Goal: Information Seeking & Learning: Learn about a topic

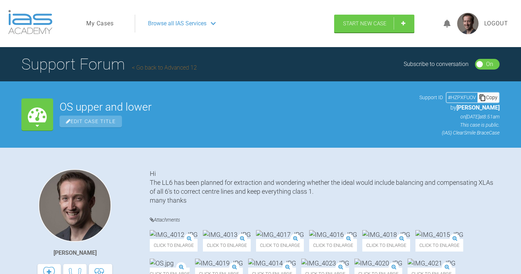
click at [453, 22] on div at bounding box center [447, 23] width 20 height 17
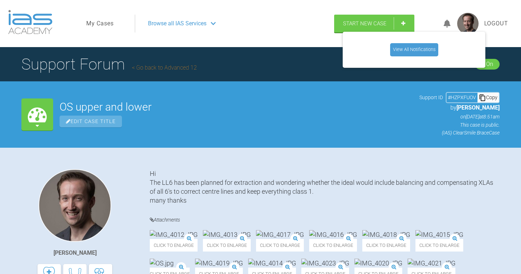
click at [449, 22] on icon at bounding box center [447, 24] width 7 height 8
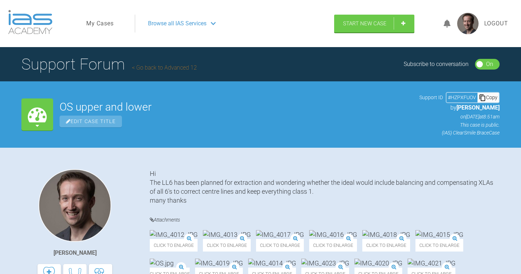
click at [449, 22] on icon at bounding box center [447, 24] width 7 height 8
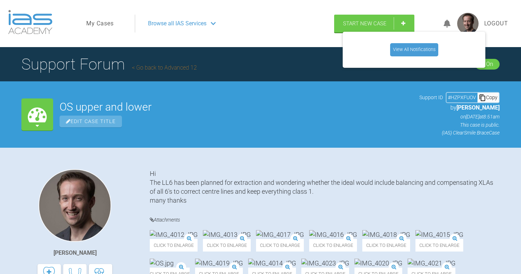
click at [428, 50] on link "View All Notifications" at bounding box center [414, 49] width 48 height 13
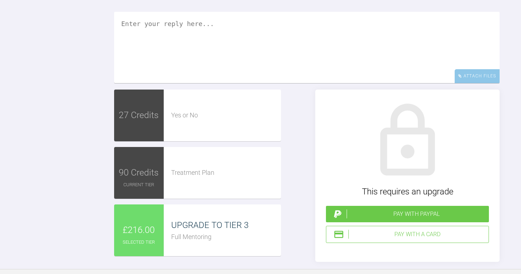
scroll to position [2326, 0]
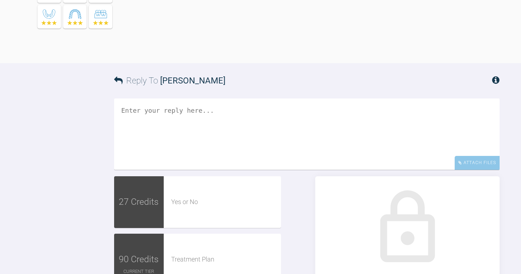
drag, startPoint x: 166, startPoint y: 104, endPoint x: 259, endPoint y: 102, distance: 93.2
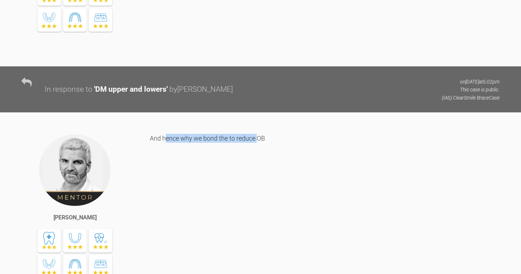
scroll to position [2254, 0]
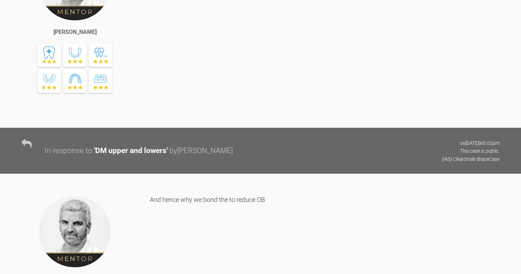
scroll to position [2005, 0]
